Goal: Task Accomplishment & Management: Manage account settings

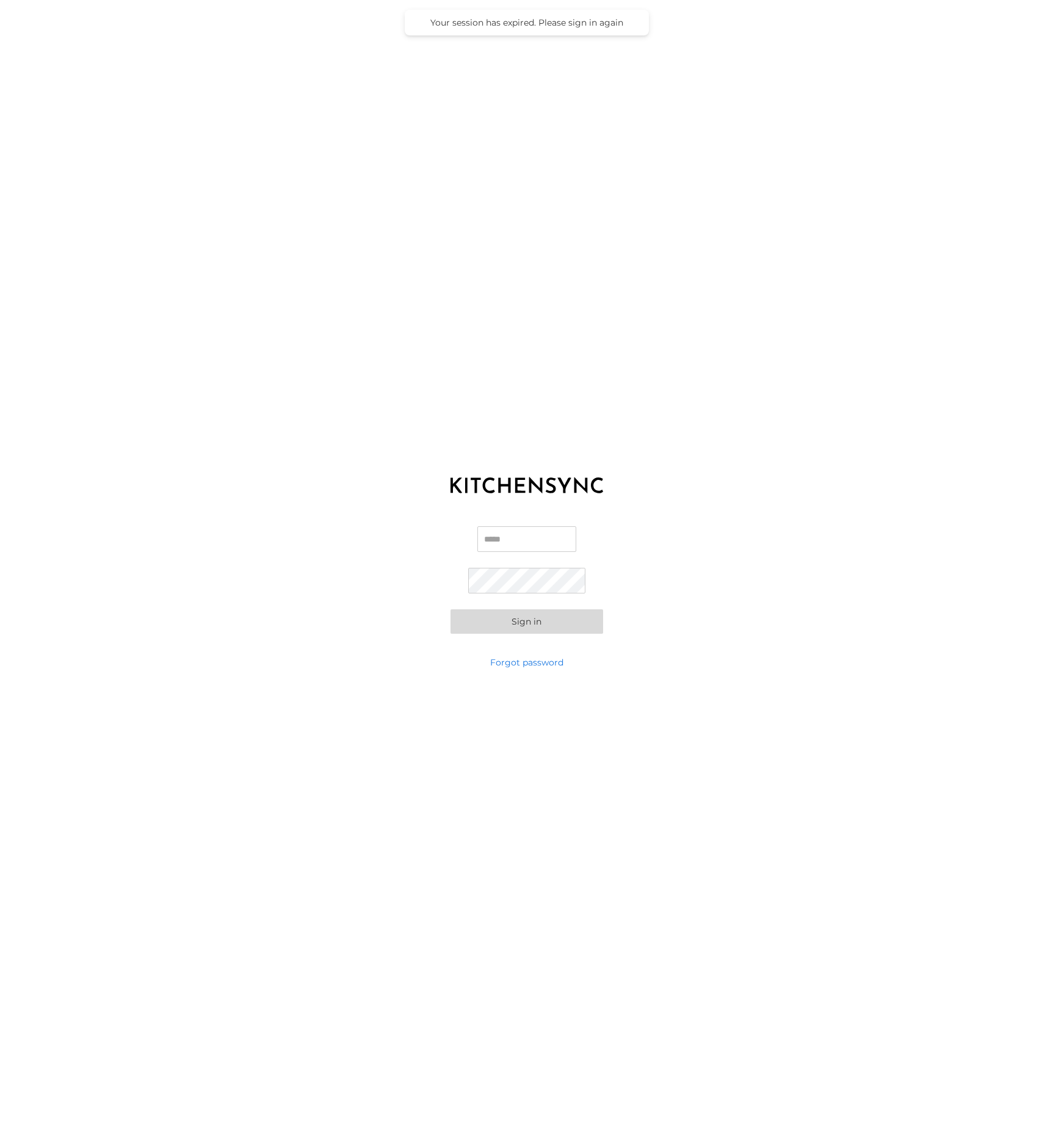
type input "**********"
click at [535, 621] on button "Sign in" at bounding box center [526, 621] width 153 height 24
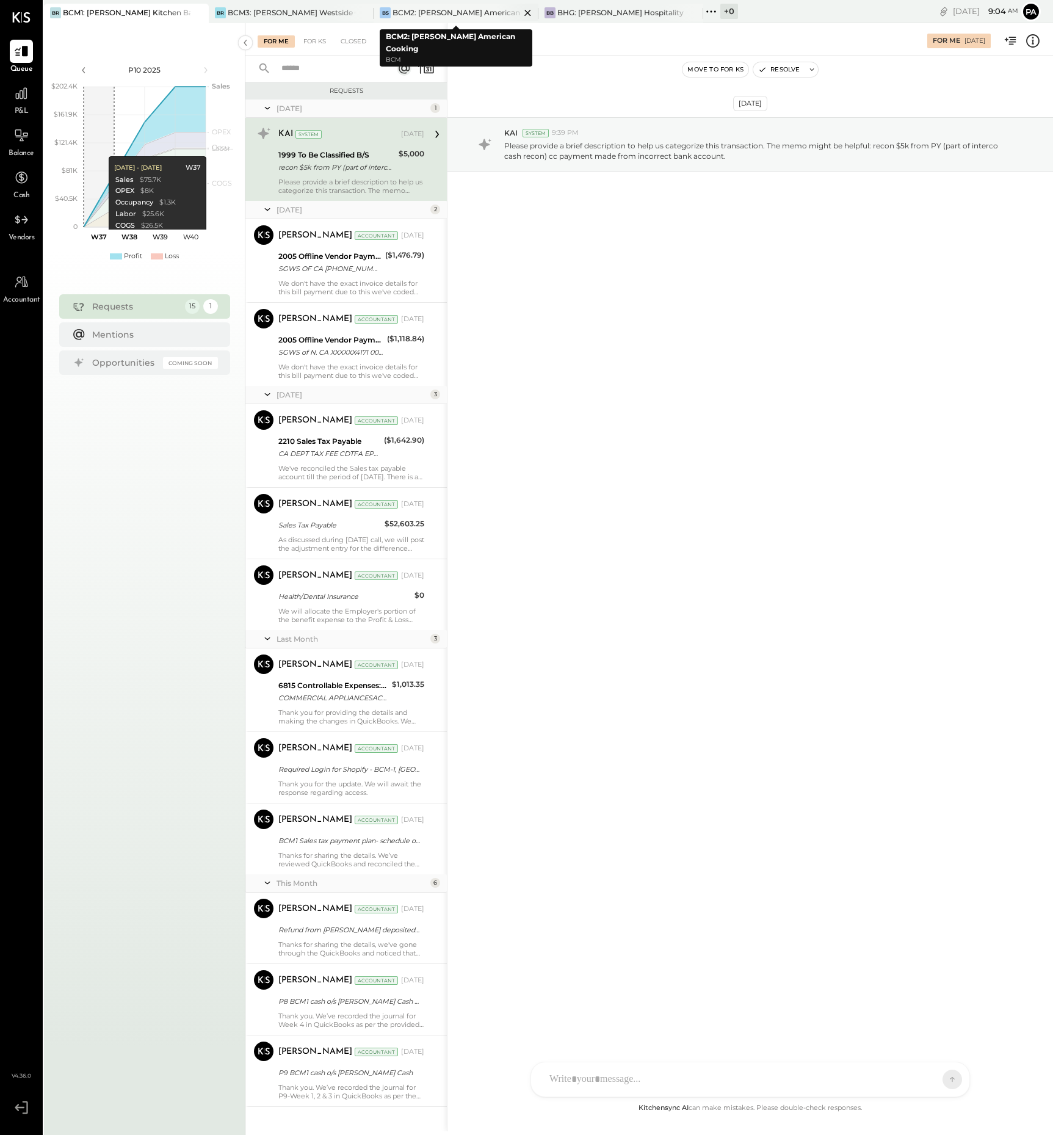
click at [444, 11] on div "BCM2: [PERSON_NAME] American Cooking" at bounding box center [456, 12] width 128 height 10
